Goal: Task Accomplishment & Management: Use online tool/utility

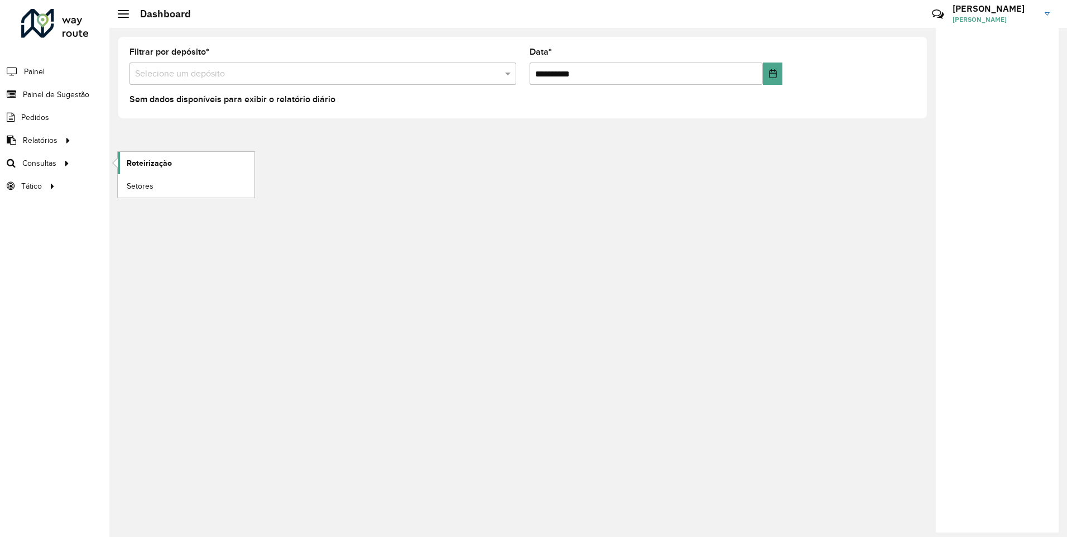
click at [223, 163] on link "Roteirização" at bounding box center [186, 163] width 137 height 22
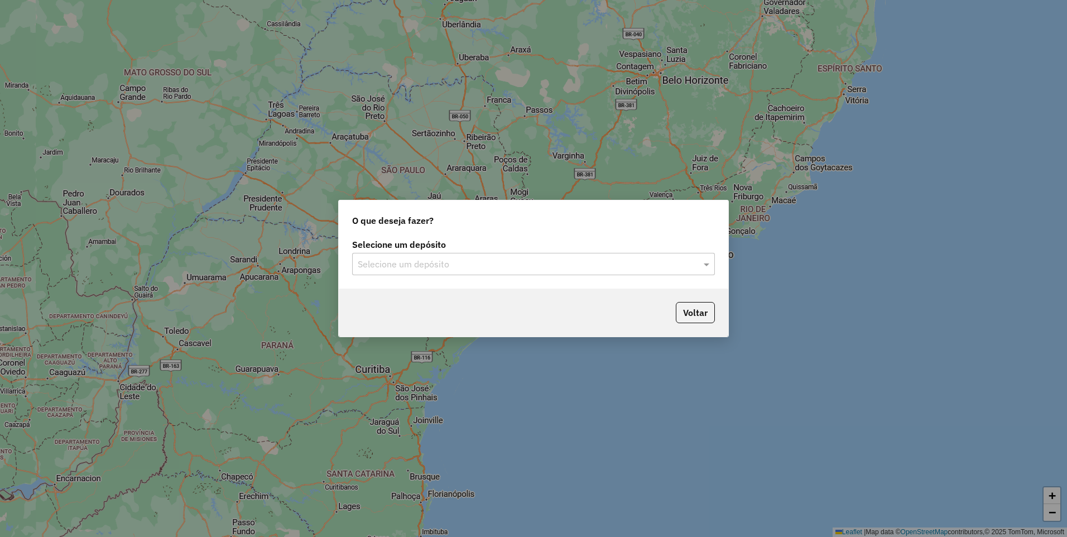
click at [469, 269] on input "text" at bounding box center [522, 264] width 329 height 13
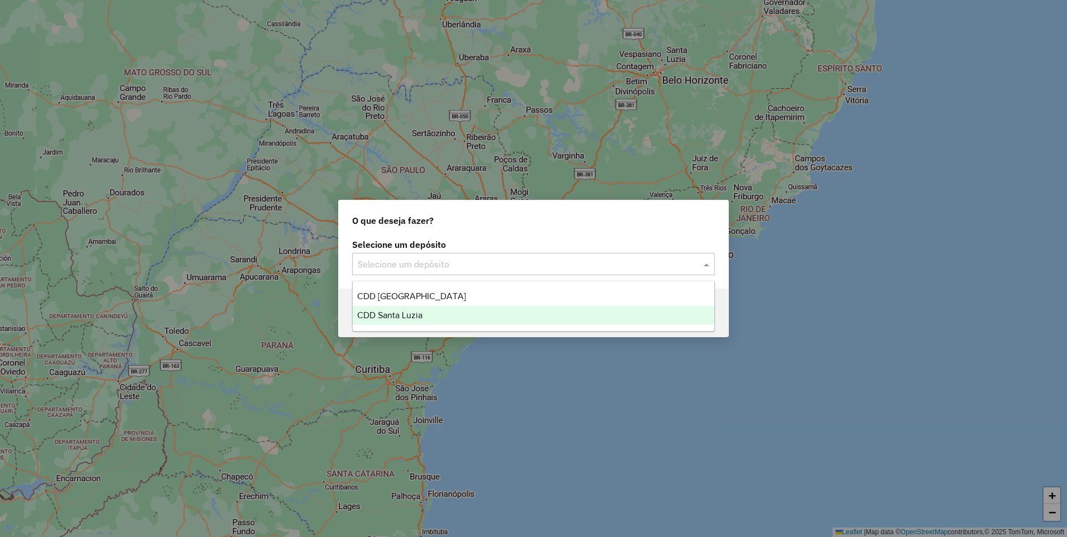
click at [444, 312] on div "CDD Santa Luzia" at bounding box center [534, 315] width 362 height 19
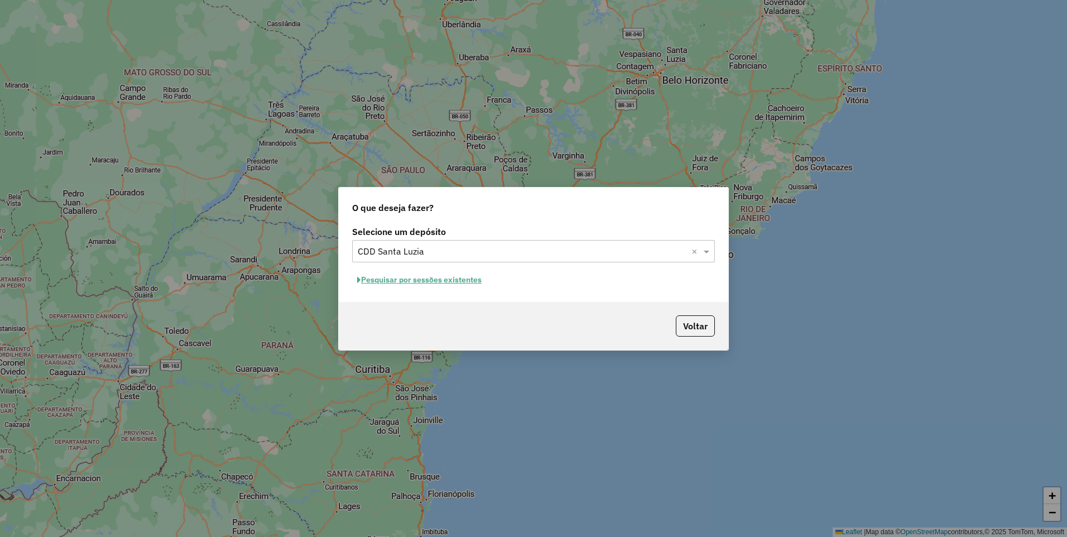
click at [612, 311] on div "Voltar" at bounding box center [533, 326] width 389 height 48
click at [898, 211] on div "O que deseja fazer? Selecione um depósito Selecione um depósito × CDD Santa Luz…" at bounding box center [533, 268] width 1067 height 537
click at [470, 281] on button "Pesquisar por sessões existentes" at bounding box center [419, 279] width 134 height 17
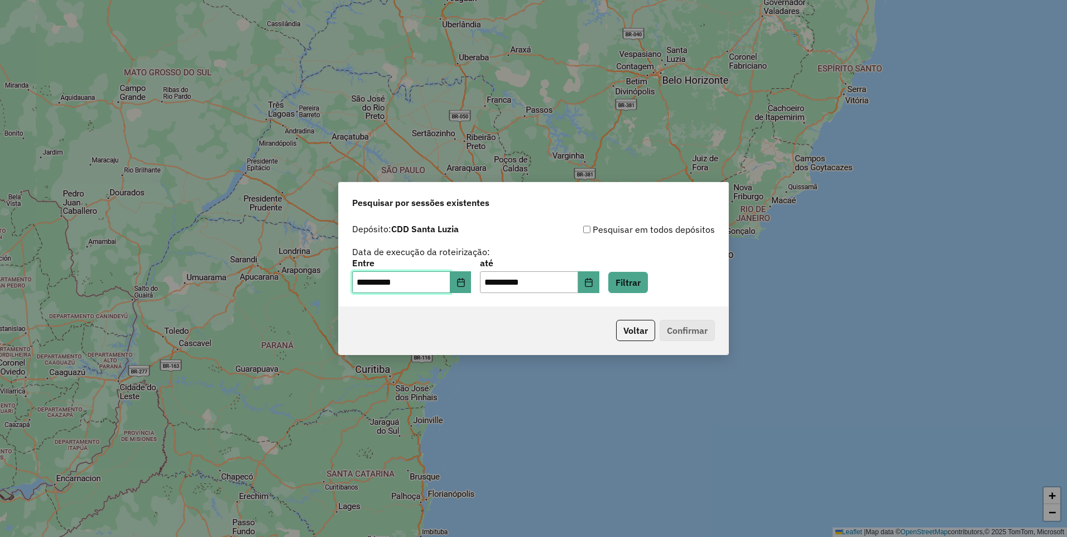
click at [367, 286] on input "**********" at bounding box center [401, 282] width 98 height 22
click at [501, 241] on div "**********" at bounding box center [533, 258] width 363 height 71
click at [367, 286] on input "**********" at bounding box center [401, 282] width 98 height 22
click at [503, 286] on input "**********" at bounding box center [529, 282] width 98 height 22
type input "**********"
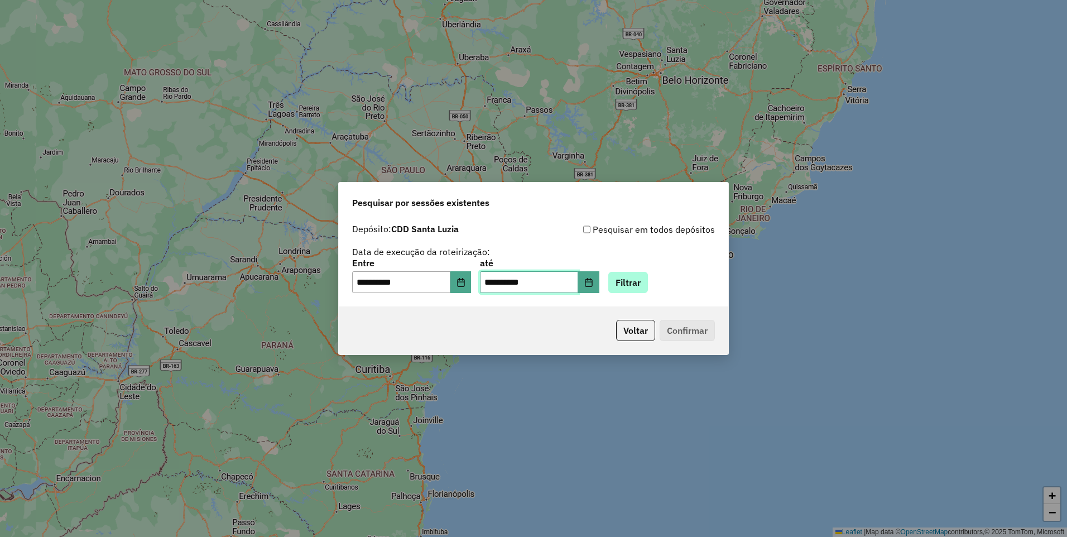
type input "**********"
click at [648, 280] on button "Filtrar" at bounding box center [628, 282] width 40 height 21
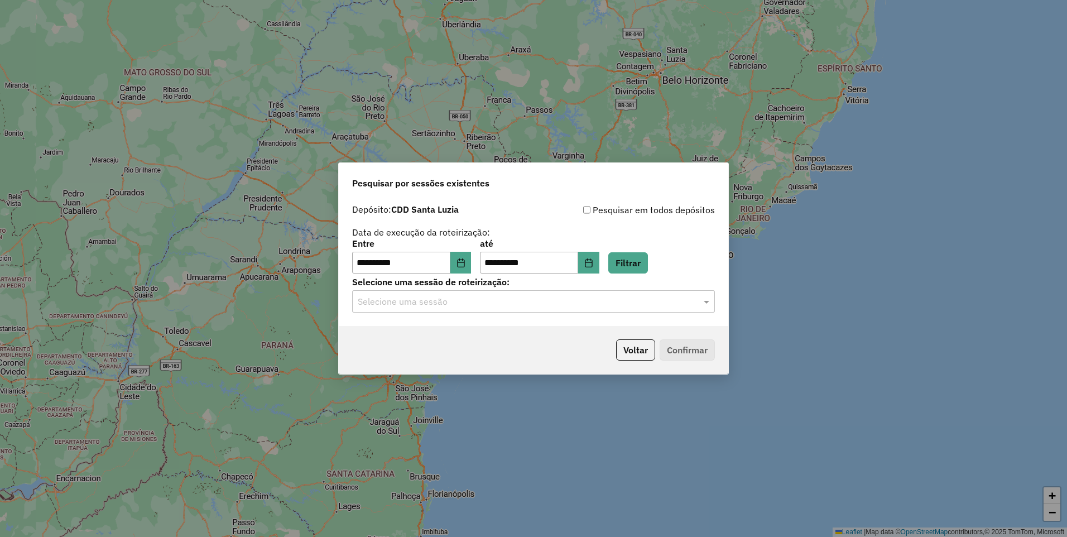
click at [683, 296] on input "text" at bounding box center [522, 301] width 329 height 13
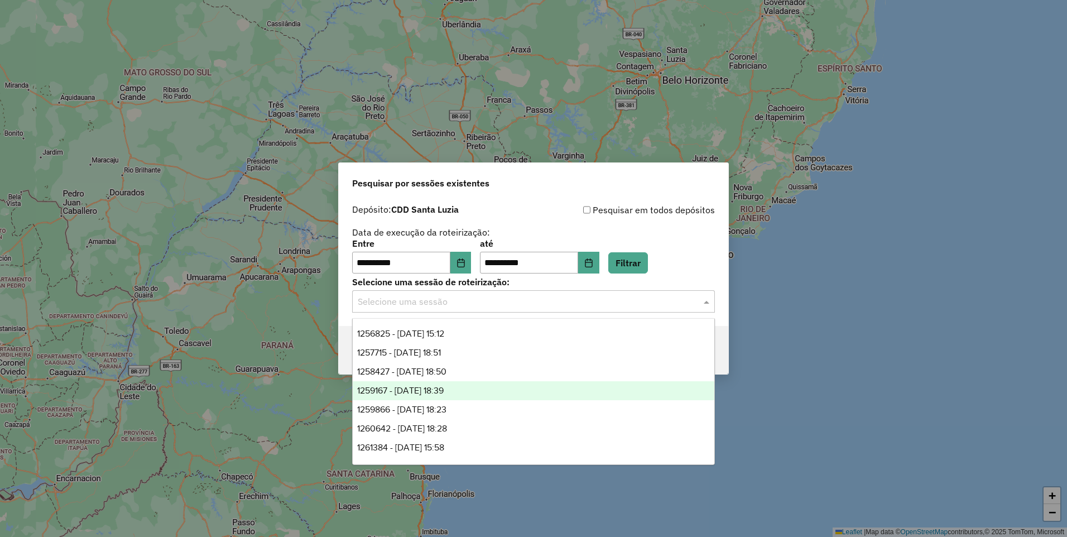
scroll to position [151, 0]
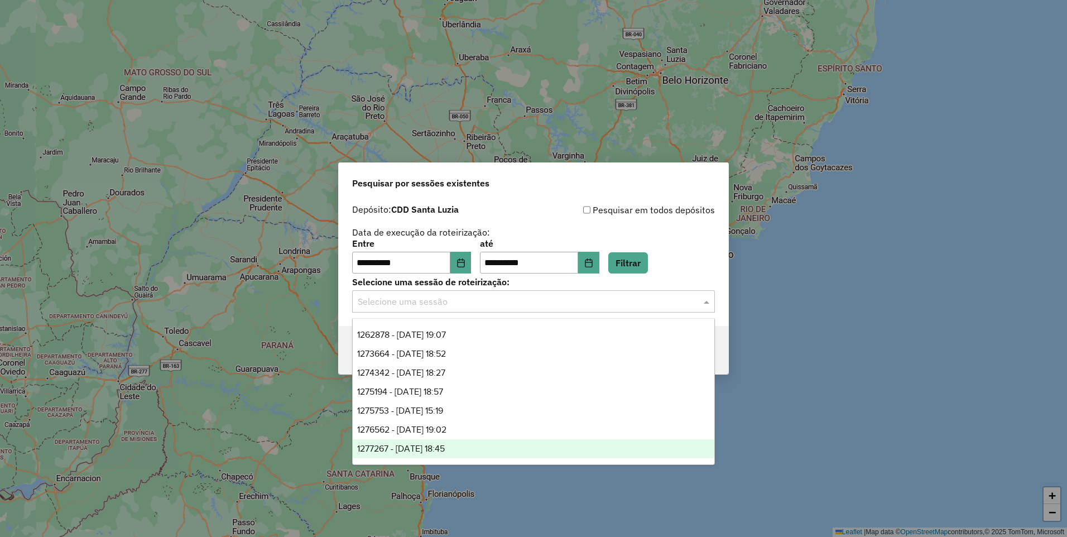
click at [572, 442] on div "1277267 - 17/09/2025 18:45" at bounding box center [534, 448] width 362 height 19
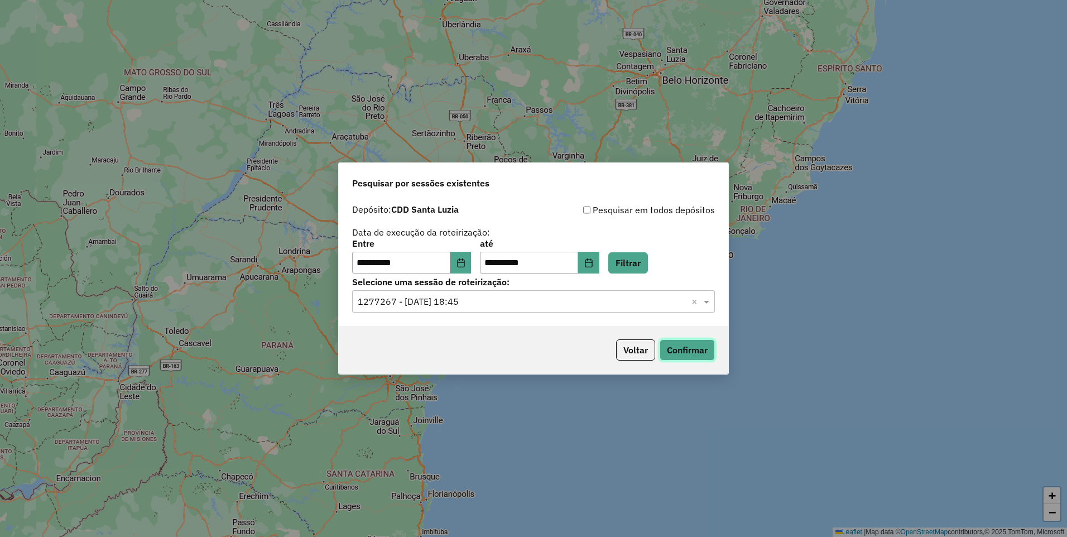
click at [689, 344] on button "Confirmar" at bounding box center [686, 349] width 55 height 21
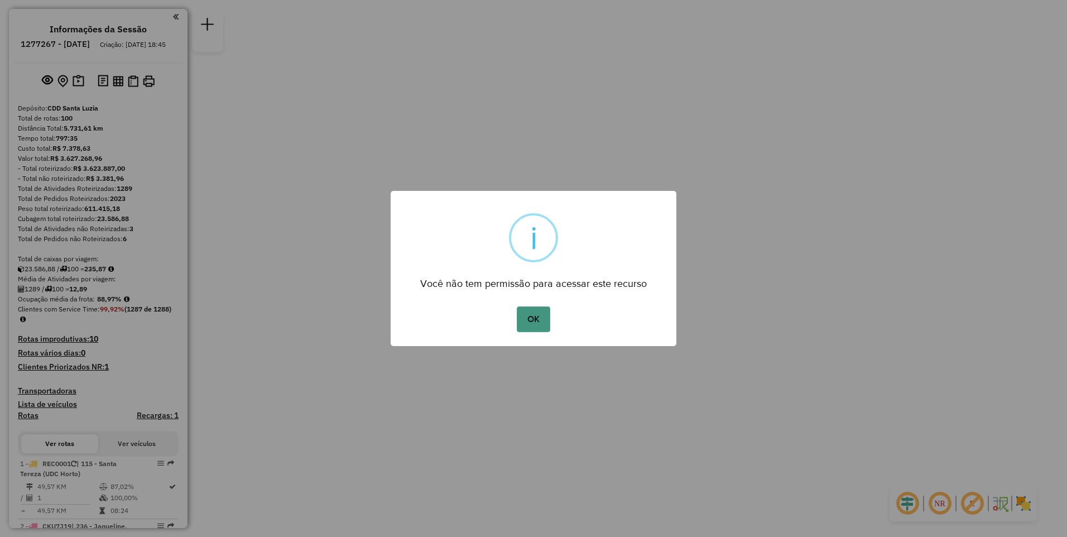
click at [528, 319] on button "OK" at bounding box center [533, 319] width 33 height 26
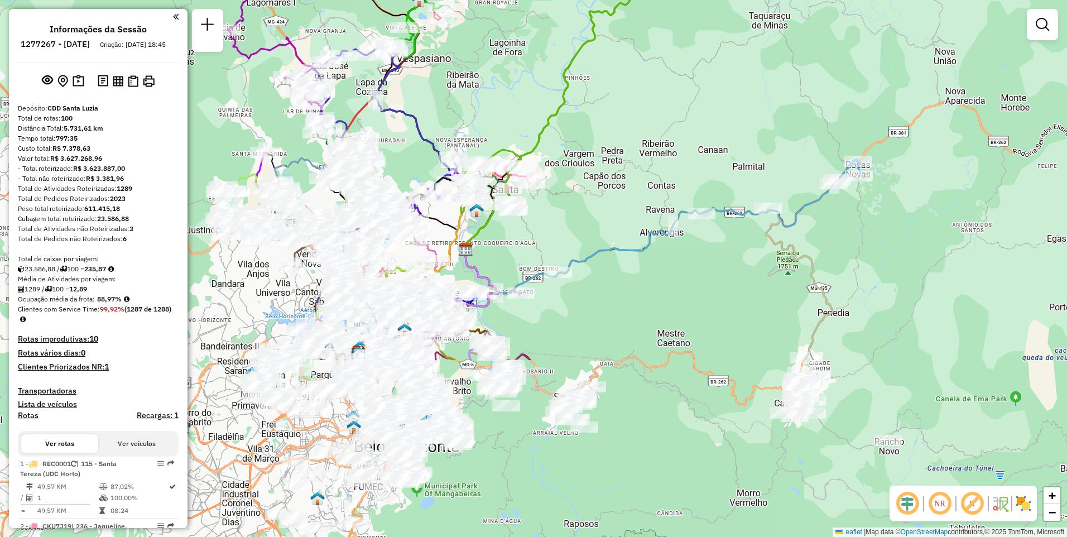
drag, startPoint x: 576, startPoint y: 368, endPoint x: 597, endPoint y: 137, distance: 231.4
click at [597, 137] on div "Janela de atendimento Grade de atendimento Capacidade Transportadoras Veículos …" at bounding box center [533, 268] width 1067 height 537
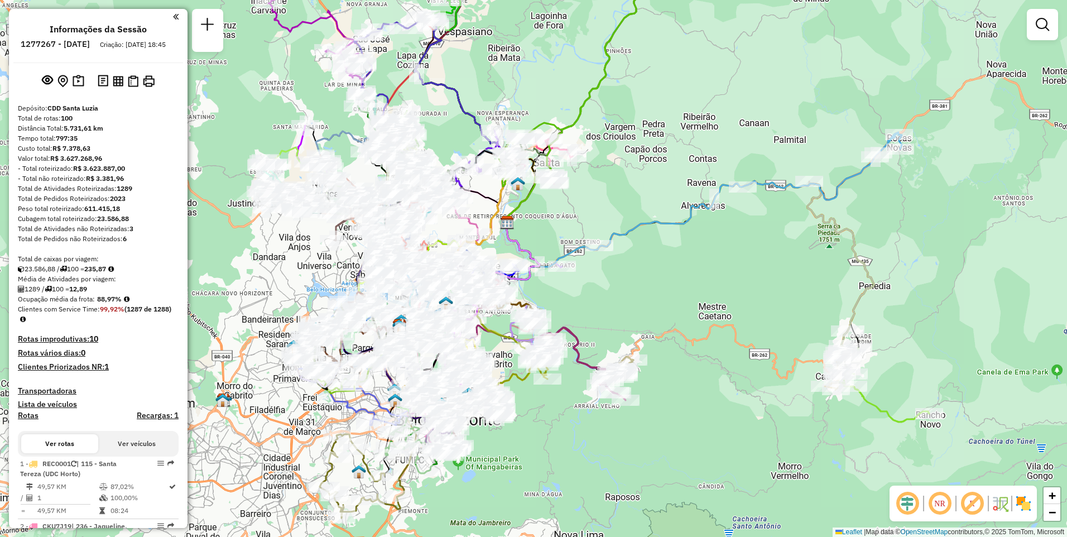
drag, startPoint x: 522, startPoint y: 240, endPoint x: 563, endPoint y: 213, distance: 49.2
click at [563, 213] on div "Janela de atendimento Grade de atendimento Capacidade Transportadoras Veículos …" at bounding box center [533, 268] width 1067 height 537
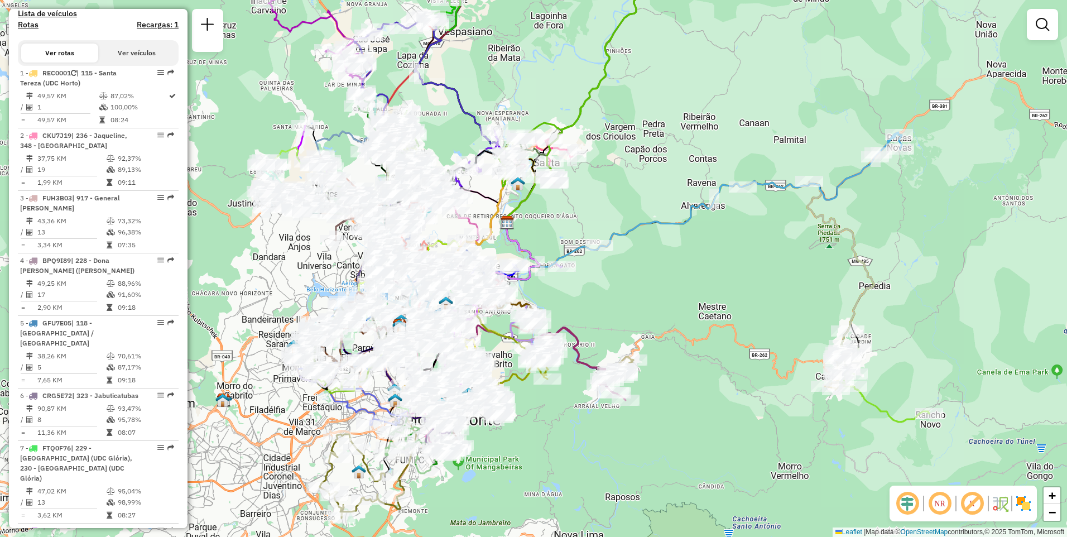
scroll to position [167, 0]
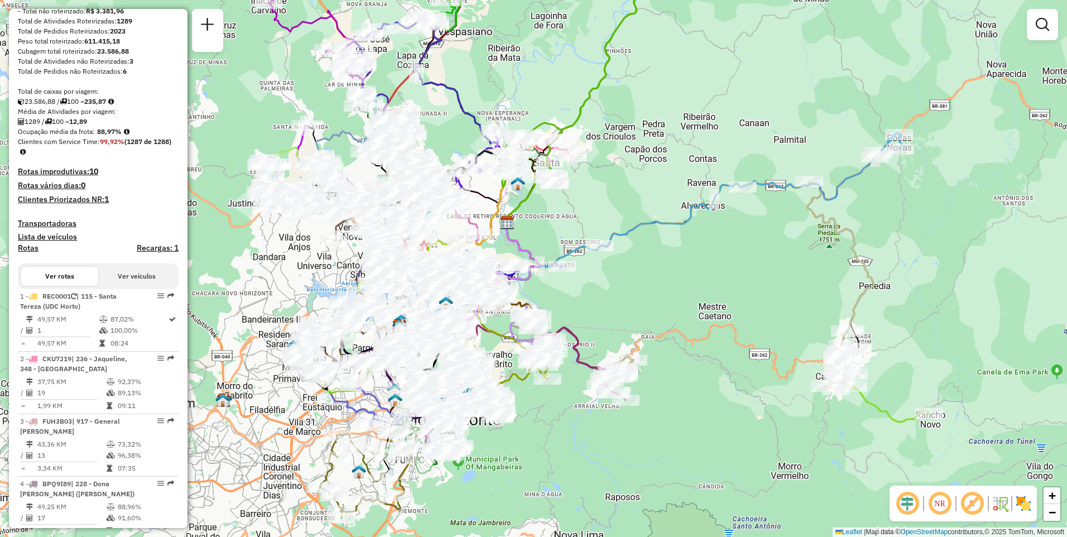
click at [133, 284] on body "Aguarde... Pop-up bloqueado! Seu navegador bloqueou automáticamente a abertura …" at bounding box center [533, 268] width 1067 height 537
click at [122, 286] on button "Ver veículos" at bounding box center [136, 276] width 77 height 19
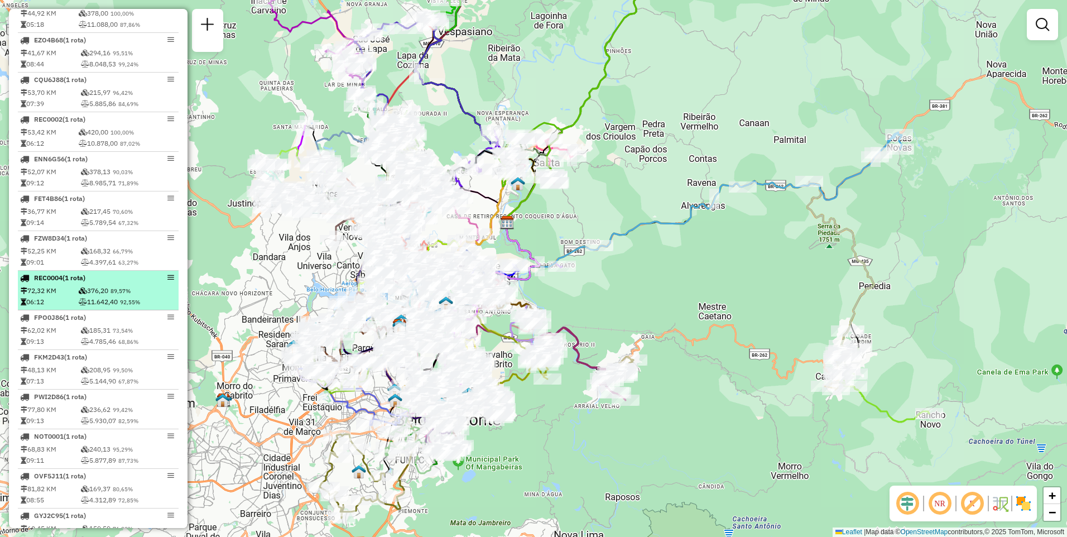
scroll to position [1172, 0]
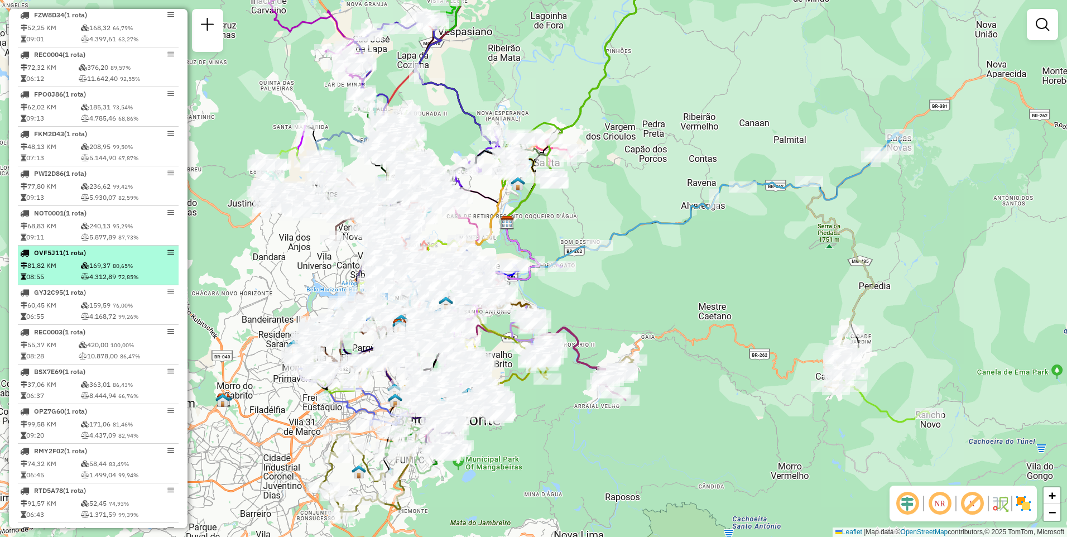
click at [118, 258] on div "OVF5J11 (1 Rota)" at bounding box center [79, 253] width 118 height 10
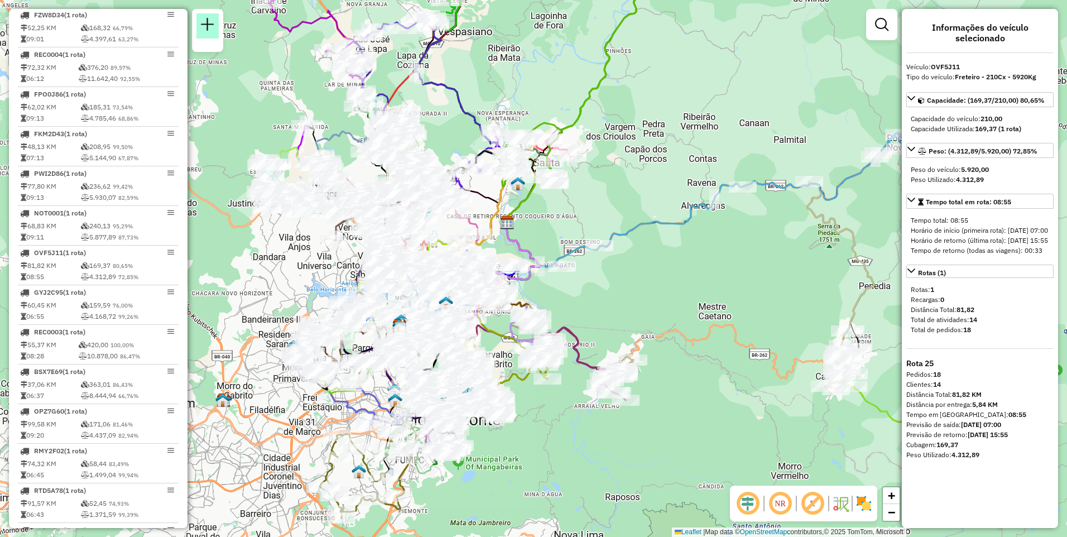
click at [203, 25] on em at bounding box center [207, 24] width 13 height 13
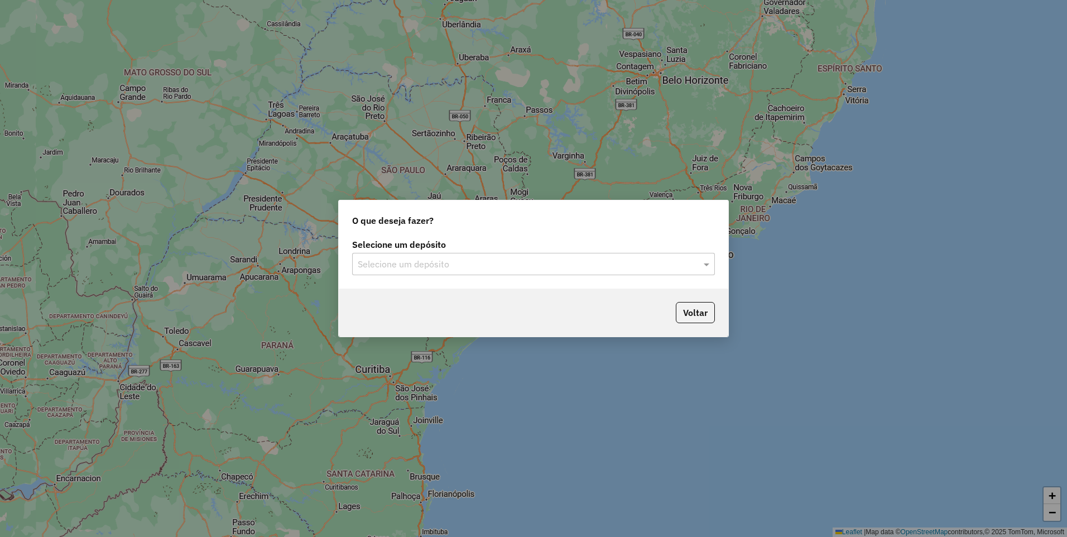
click at [449, 266] on input "text" at bounding box center [522, 264] width 329 height 13
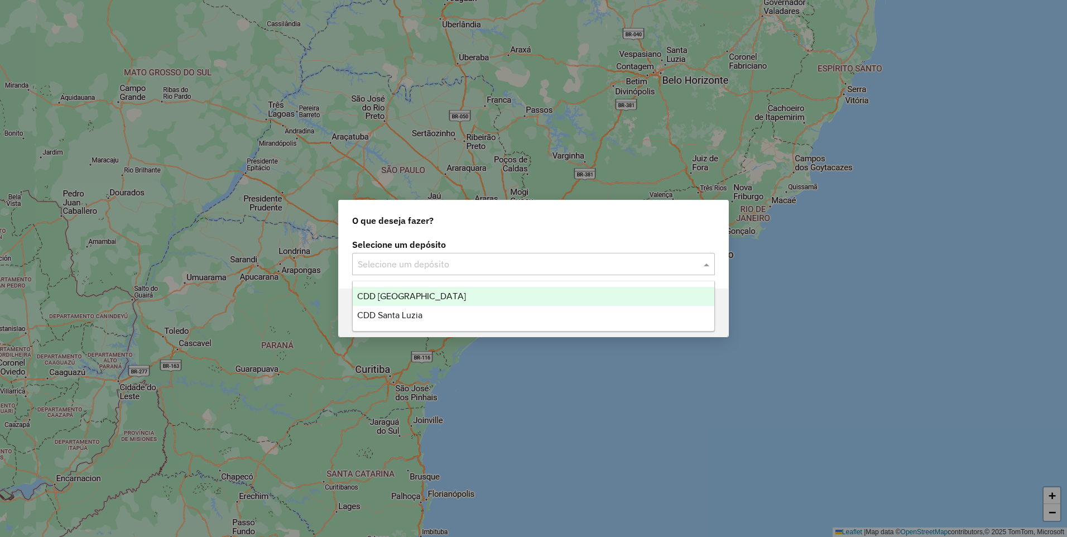
click at [422, 295] on span "CDD Belo Horizonte" at bounding box center [411, 295] width 109 height 9
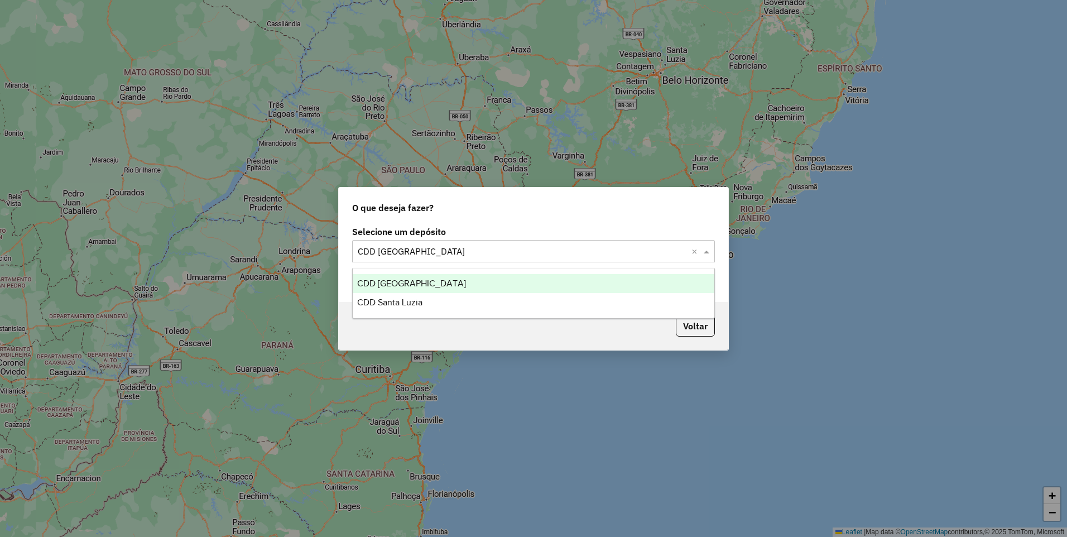
click at [499, 252] on input "text" at bounding box center [522, 251] width 329 height 13
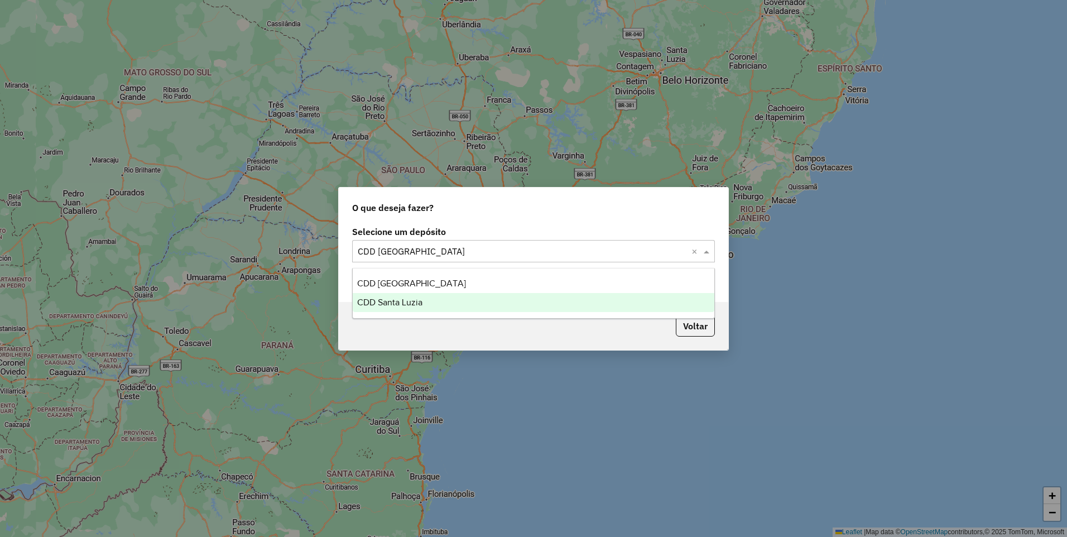
click at [416, 303] on span "CDD Santa Luzia" at bounding box center [389, 301] width 65 height 9
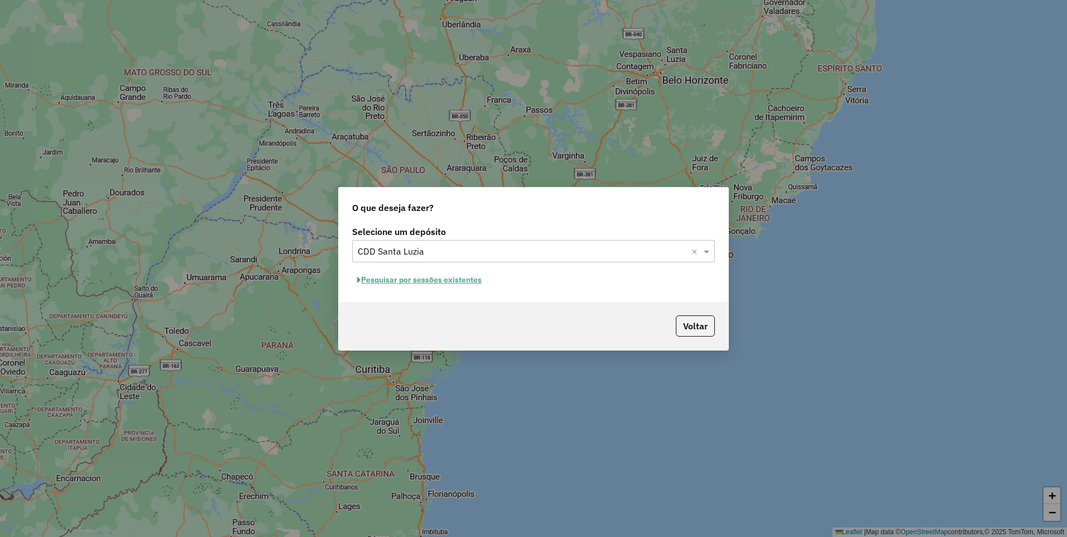
click at [587, 291] on div "Selecione um depósito Selecione um depósito × CDD Santa Luzia × Pesquisar por s…" at bounding box center [533, 262] width 389 height 79
click at [770, 292] on div "O que deseja fazer? Selecione um depósito Selecione um depósito × CDD Santa Luz…" at bounding box center [533, 268] width 1067 height 537
click at [415, 279] on button "Pesquisar por sessões existentes" at bounding box center [419, 279] width 134 height 17
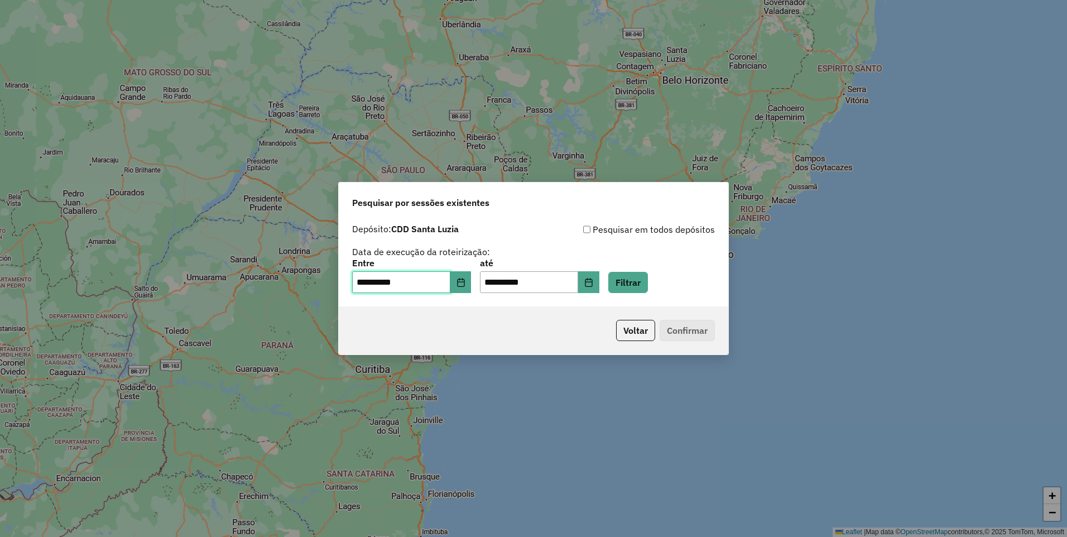
click at [365, 286] on input "**********" at bounding box center [401, 282] width 98 height 22
type input "**********"
click at [648, 288] on button "Filtrar" at bounding box center [628, 282] width 40 height 21
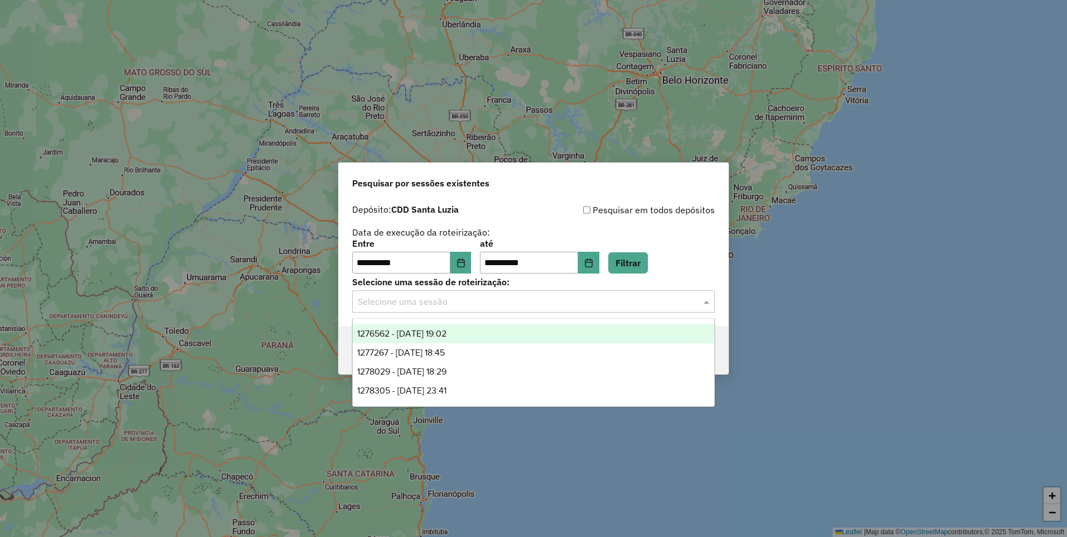
click at [641, 300] on input "text" at bounding box center [522, 301] width 329 height 13
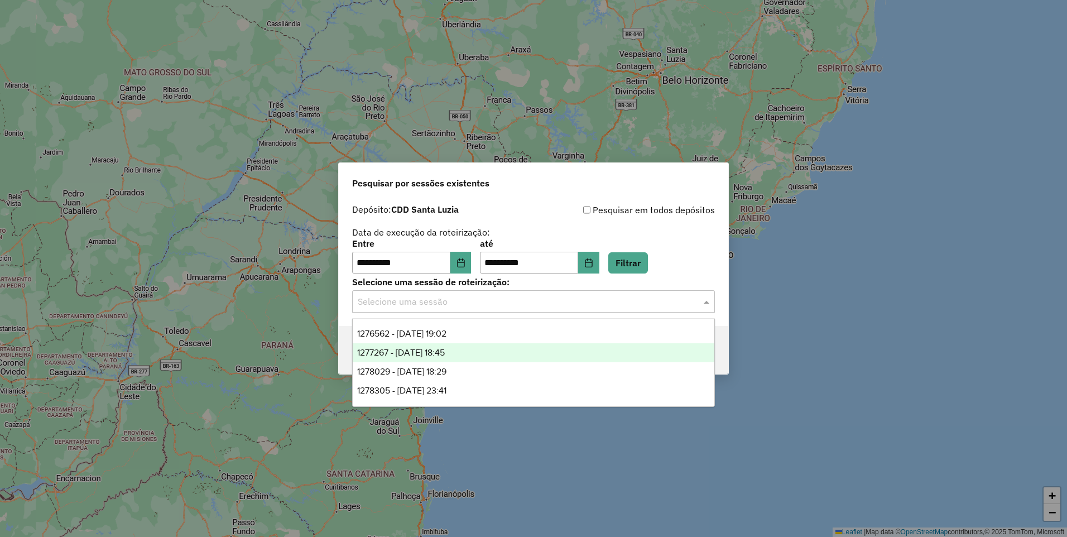
click at [443, 360] on div "1277267 - 17/09/2025 18:45" at bounding box center [534, 352] width 362 height 19
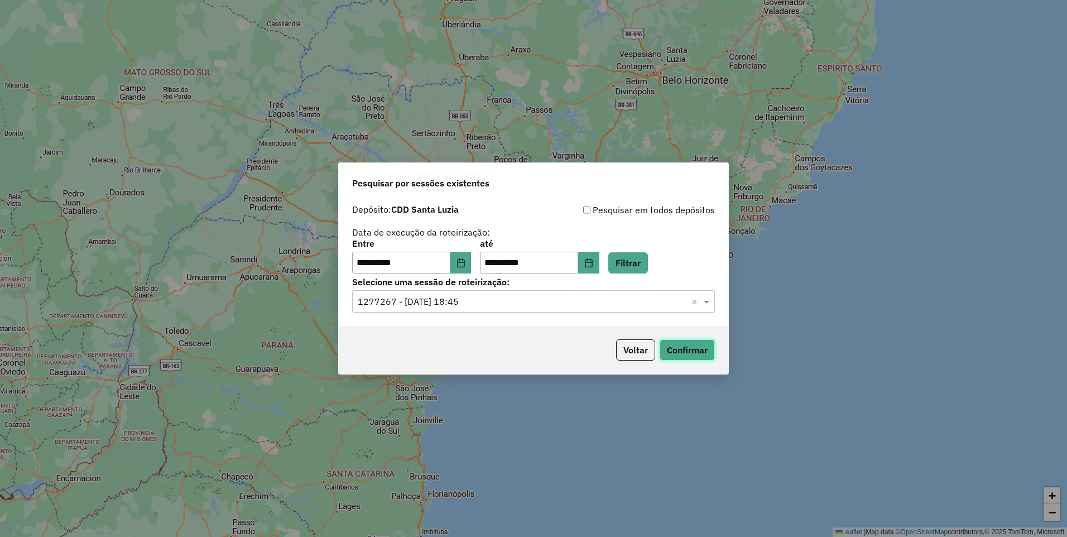
click at [704, 351] on button "Confirmar" at bounding box center [686, 349] width 55 height 21
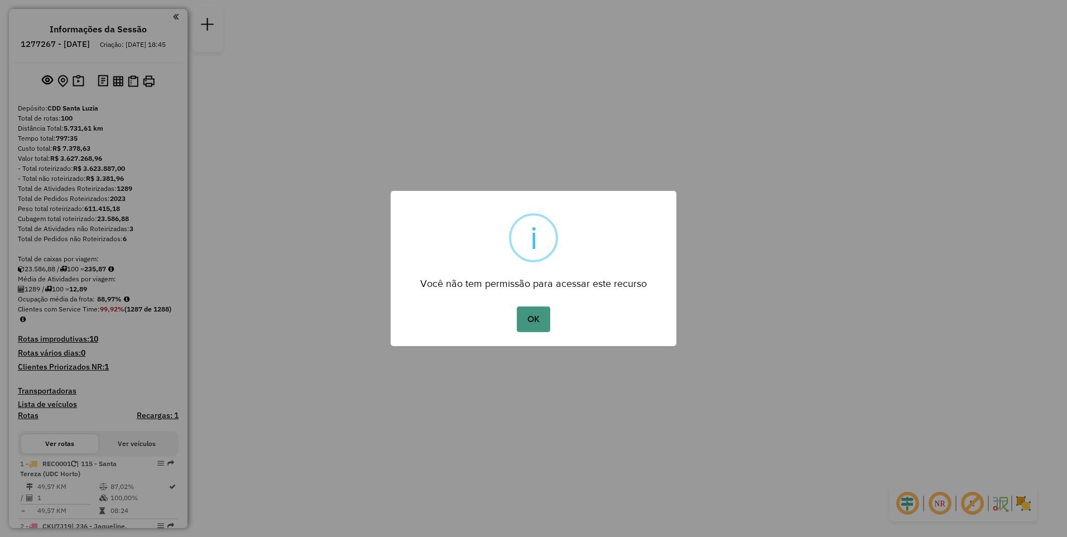
click at [541, 328] on button "OK" at bounding box center [533, 319] width 33 height 26
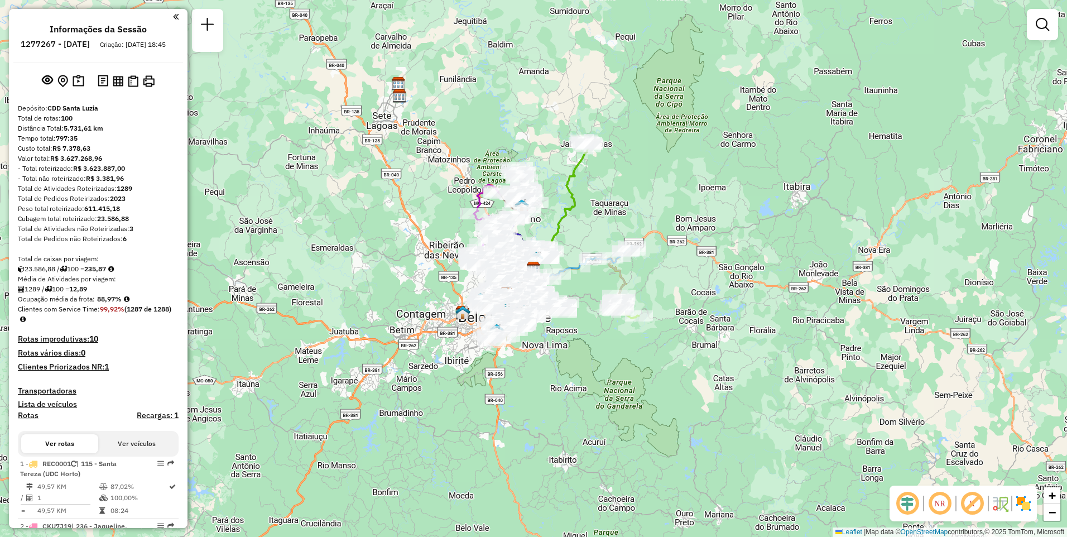
scroll to position [167, 0]
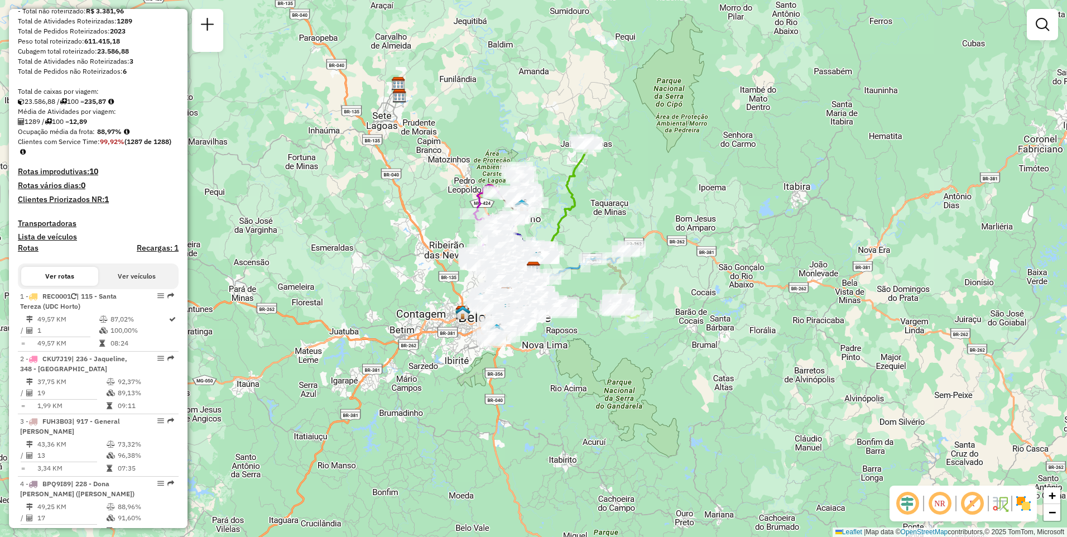
click at [116, 282] on button "Ver veículos" at bounding box center [136, 276] width 77 height 19
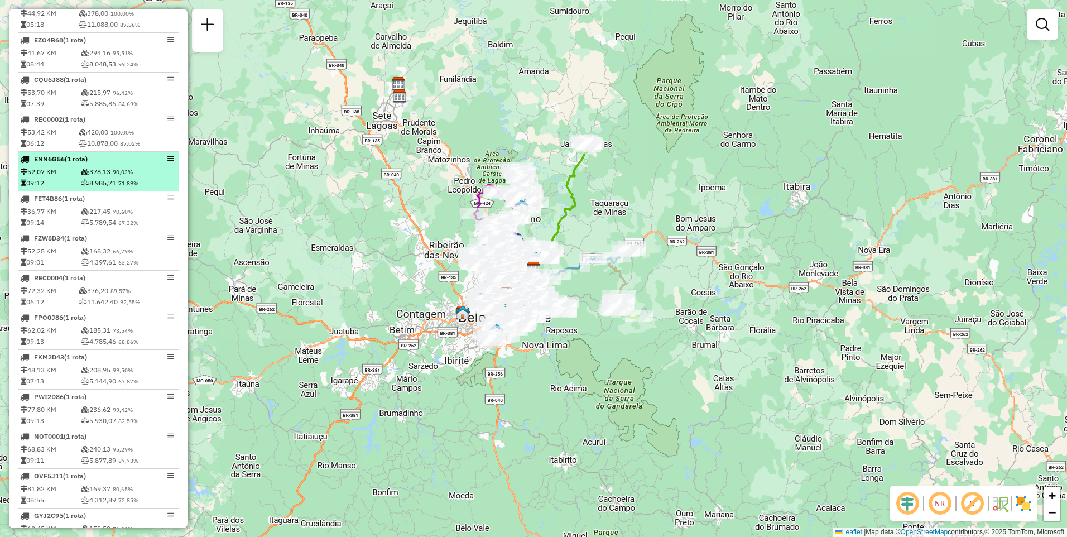
scroll to position [1004, 0]
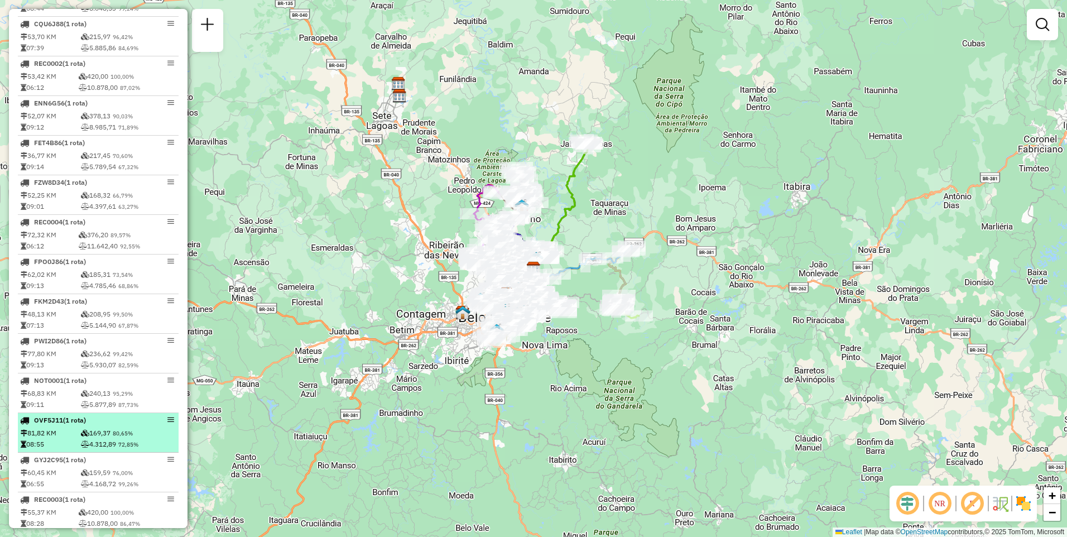
click at [104, 438] on td "169,37 80,65%" at bounding box center [128, 432] width 96 height 11
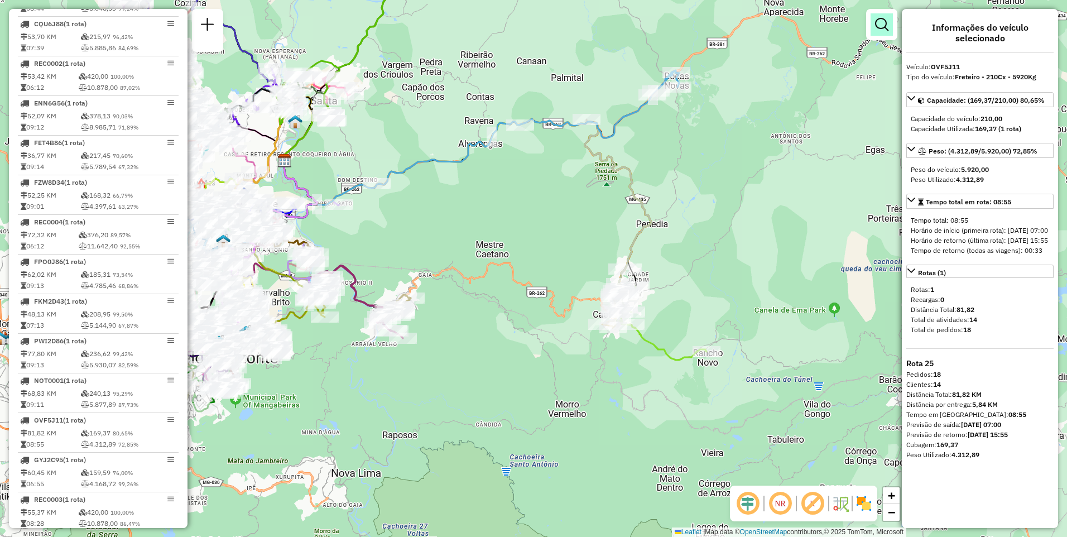
click at [888, 24] on em at bounding box center [881, 24] width 13 height 13
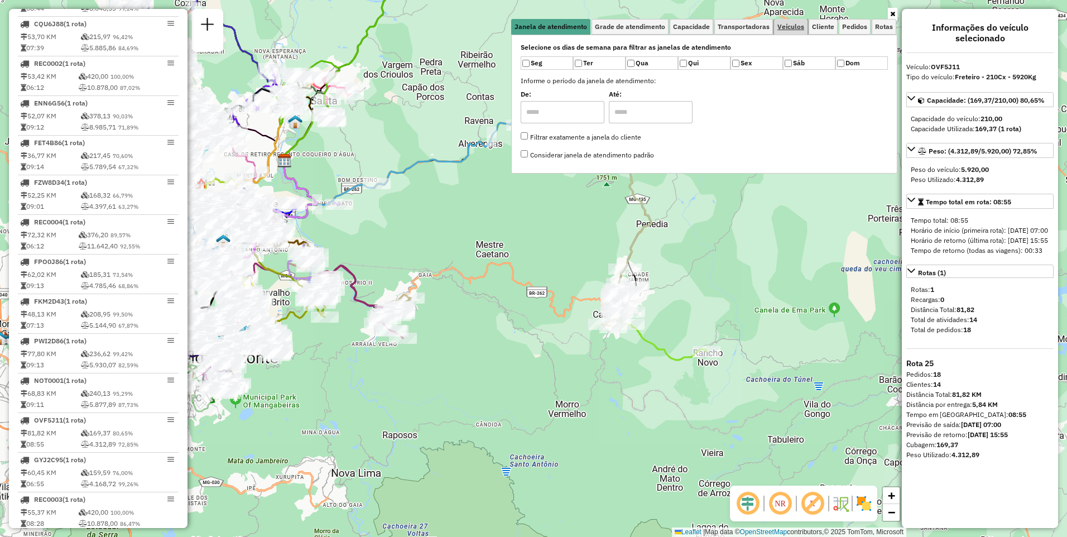
click at [789, 27] on span "Veículos" at bounding box center [790, 26] width 27 height 7
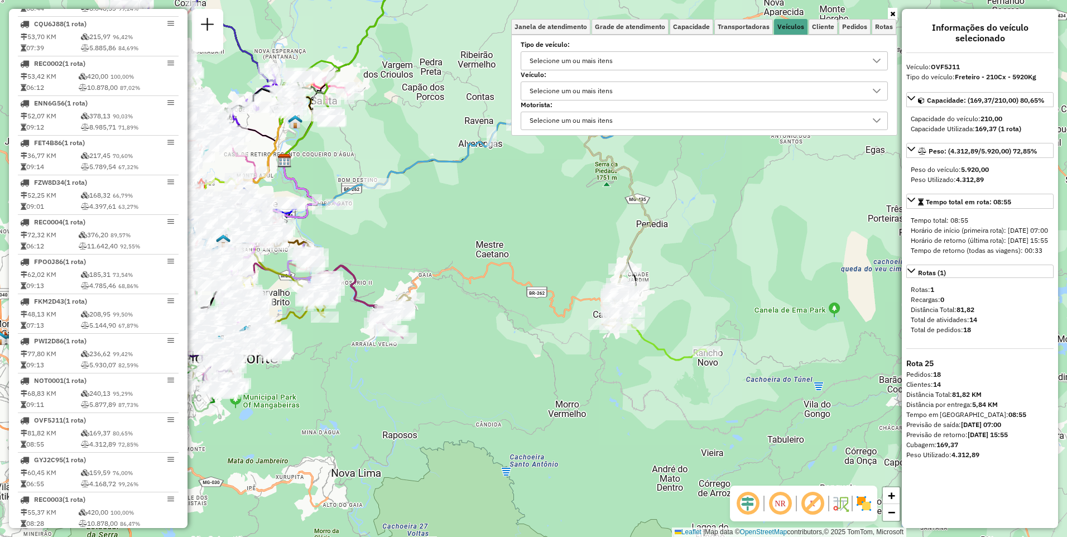
click at [590, 93] on div "Selecione um ou mais itens" at bounding box center [571, 91] width 91 height 18
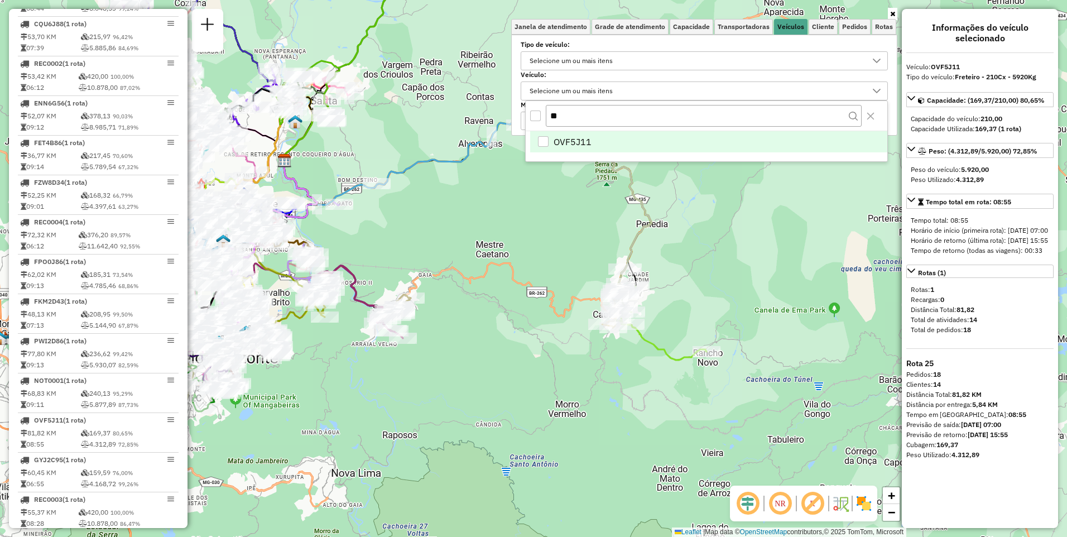
type input "**"
click at [570, 138] on span "OVF5J11" at bounding box center [572, 141] width 38 height 13
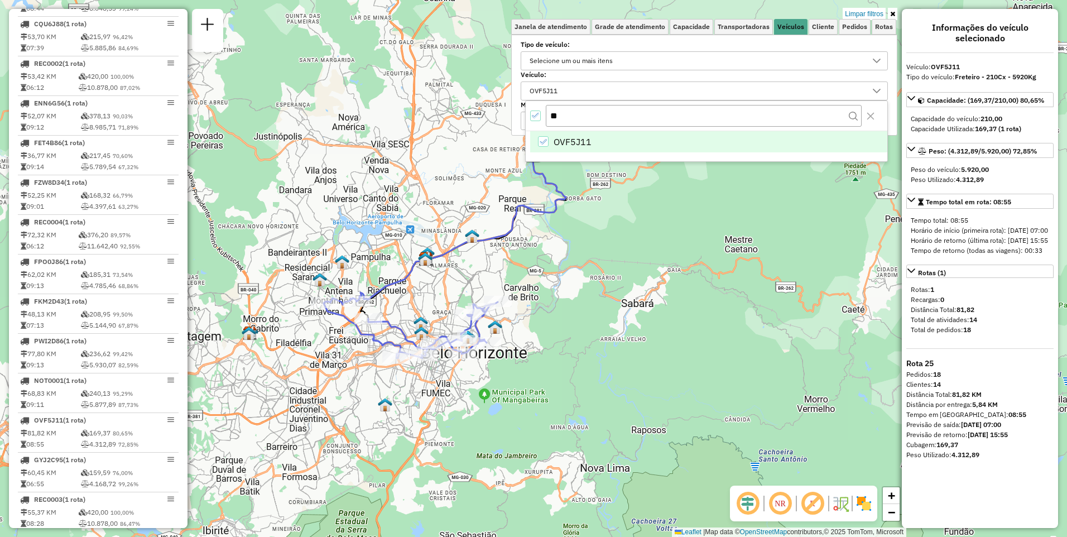
drag, startPoint x: 421, startPoint y: 262, endPoint x: 669, endPoint y: 257, distance: 248.9
click at [669, 257] on div "Limpar filtros Janela de atendimento Grade de atendimento Capacidade Transporta…" at bounding box center [533, 268] width 1067 height 537
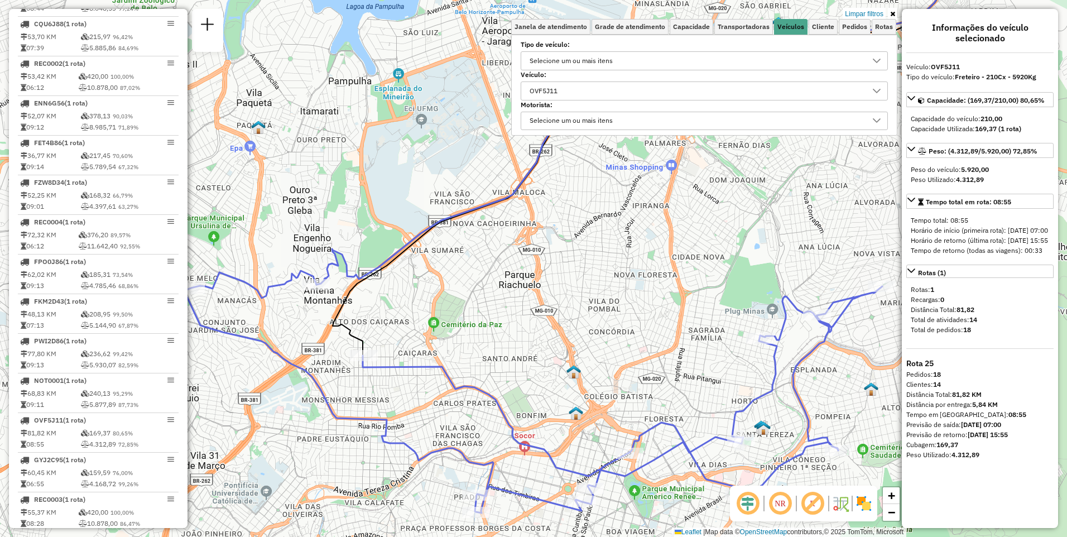
drag, startPoint x: 674, startPoint y: 430, endPoint x: 811, endPoint y: 489, distance: 148.9
click at [814, 487] on hb-router-mapa "Informações da Sessão 1277267 - 17/09/2025 Criação: 16/09/2025 18:45 Depósito: …" at bounding box center [533, 268] width 1067 height 537
